Goal: Obtain resource: Obtain resource

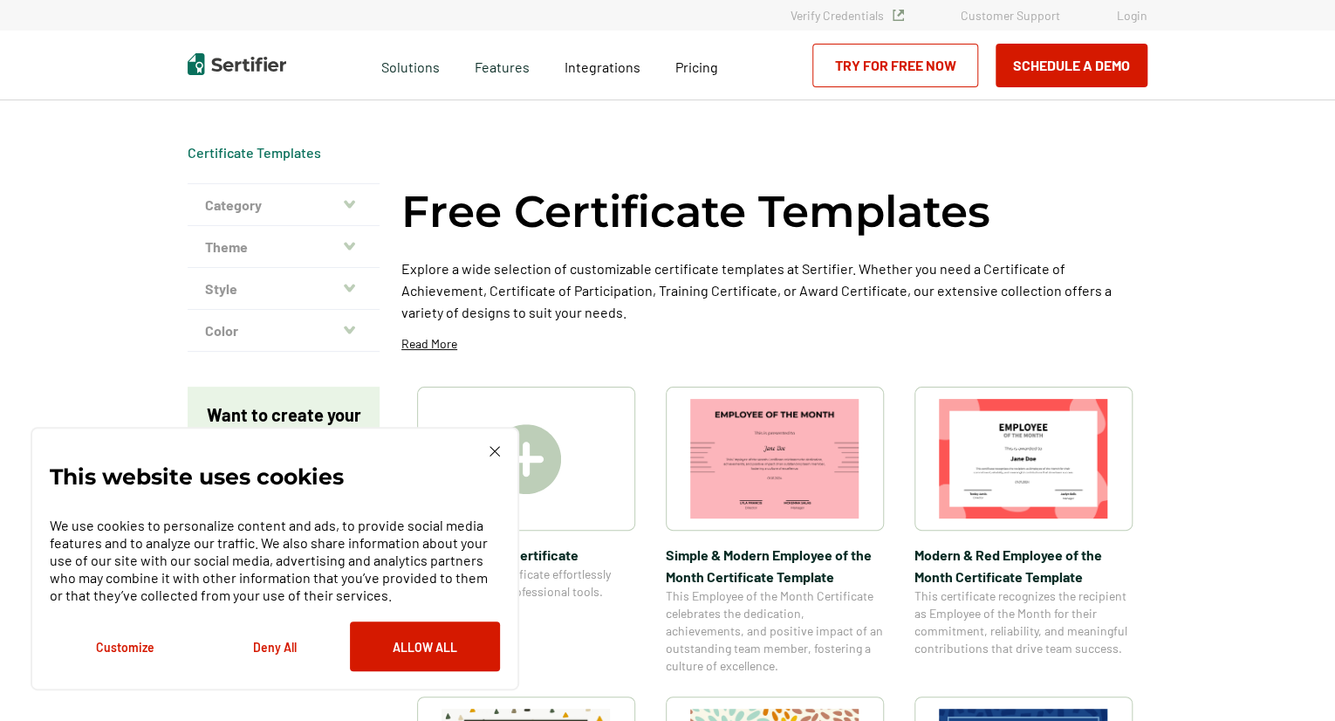
click at [1009, 465] on img at bounding box center [1023, 459] width 169 height 120
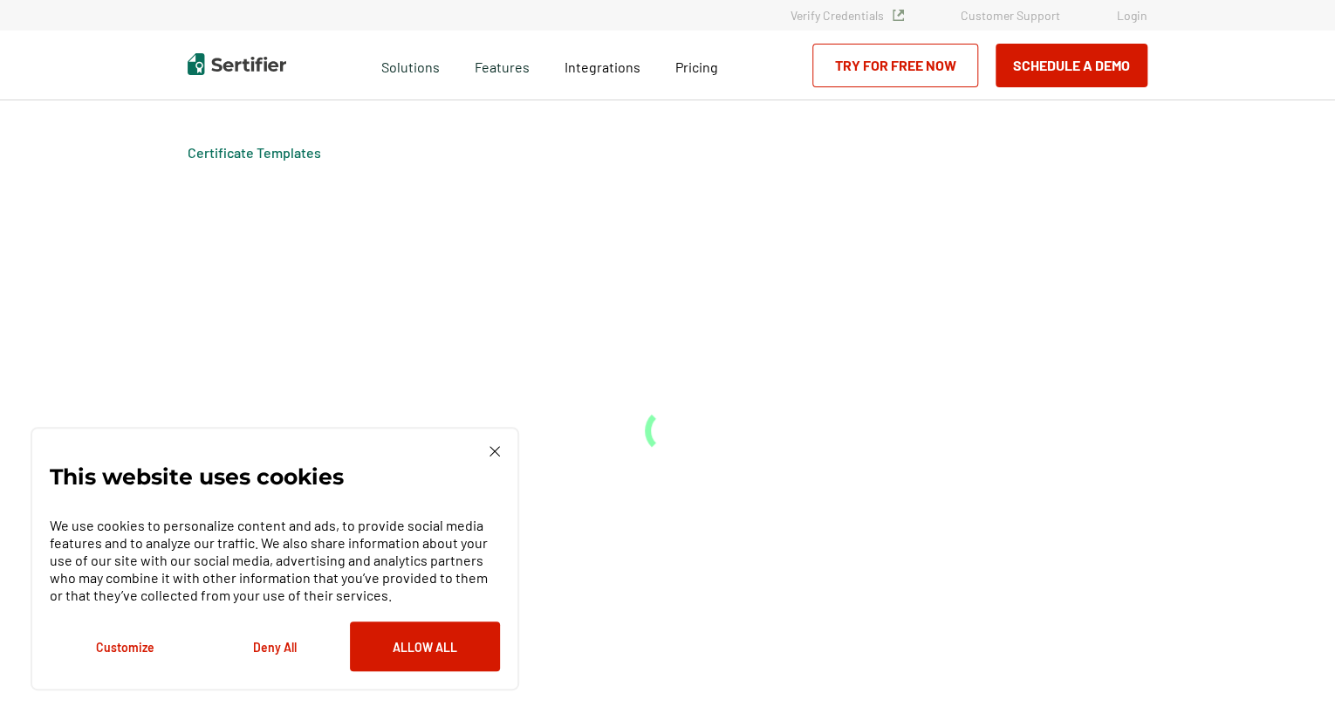
click at [1009, 465] on div "Certificate Templates" at bounding box center [667, 410] width 1047 height 620
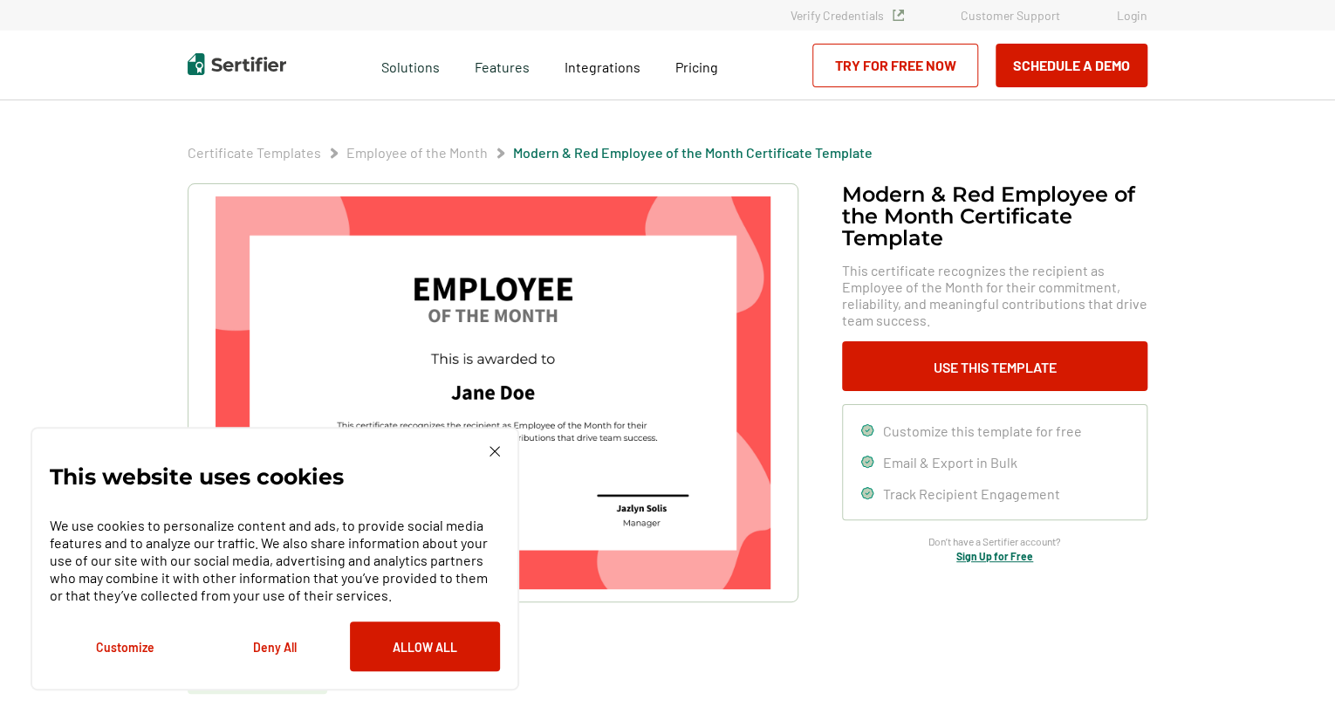
click at [443, 284] on img at bounding box center [493, 392] width 555 height 393
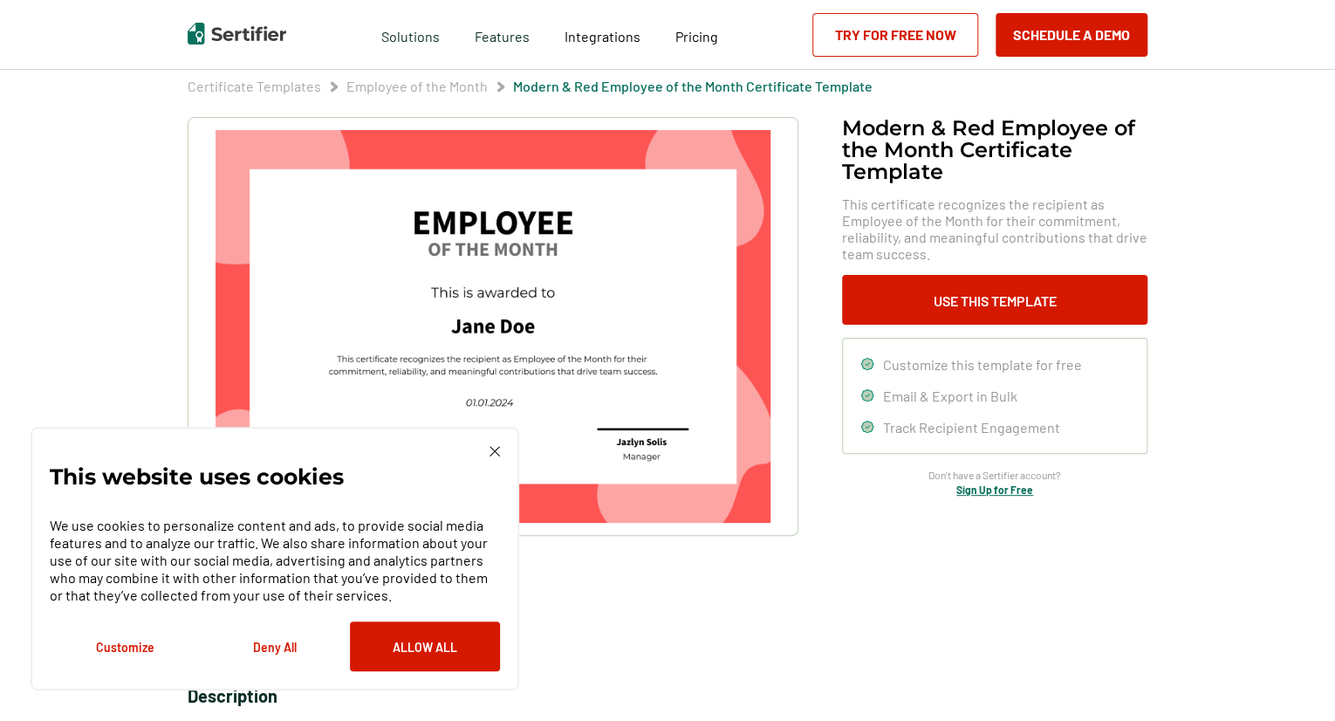
scroll to position [65, 0]
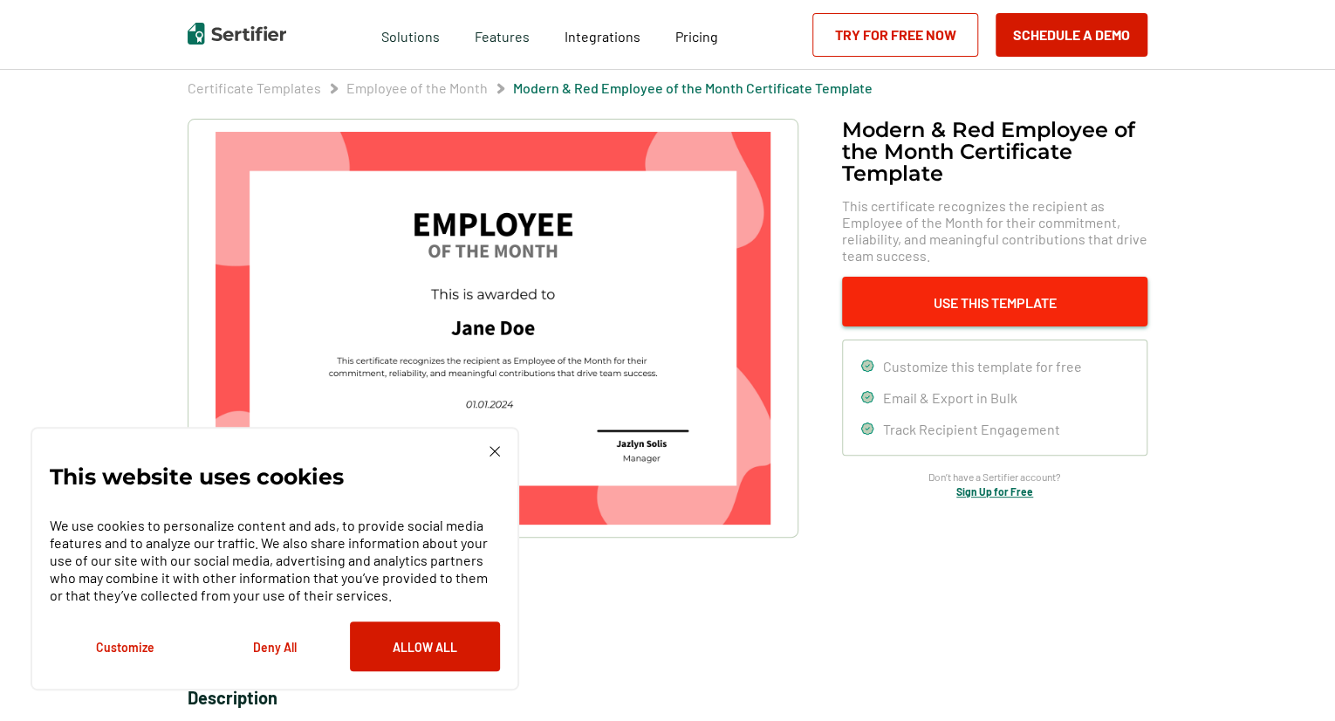
click at [942, 305] on button "Use This Template" at bounding box center [994, 302] width 305 height 50
